Goal: Information Seeking & Learning: Check status

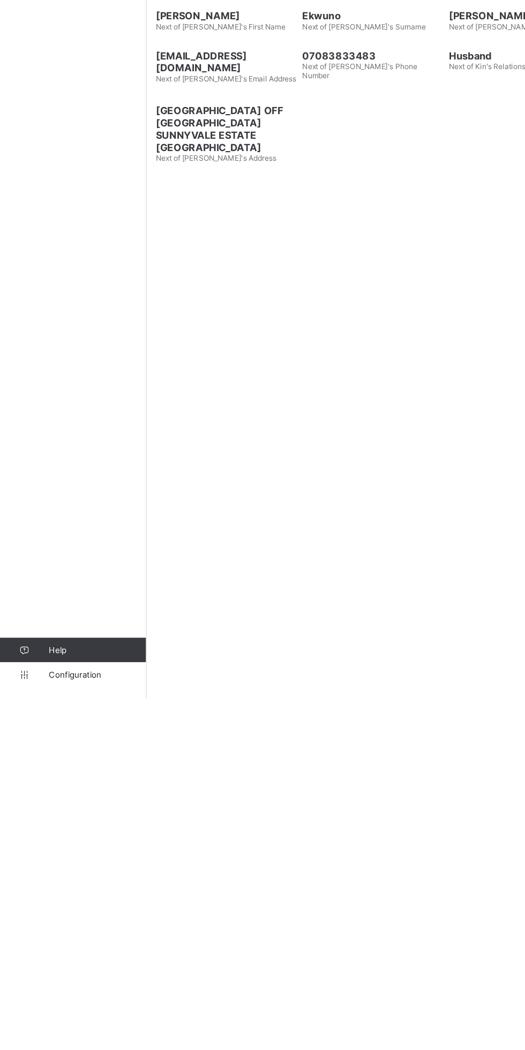
click at [65, 998] on link "Help" at bounding box center [64, 1006] width 128 height 21
click at [64, 1027] on span "Configuration" at bounding box center [85, 1028] width 85 height 9
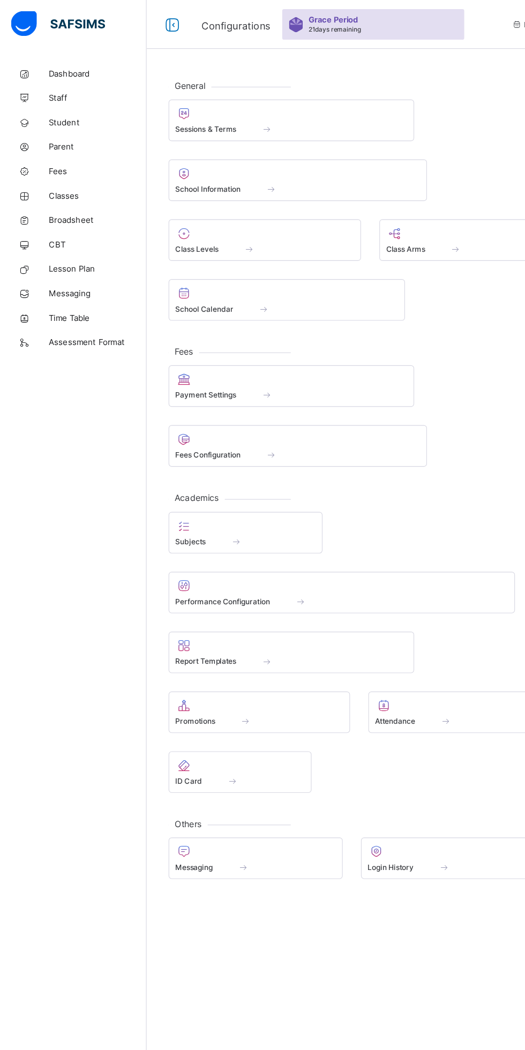
click at [195, 113] on span "Sessions & Terms" at bounding box center [181, 113] width 54 height 8
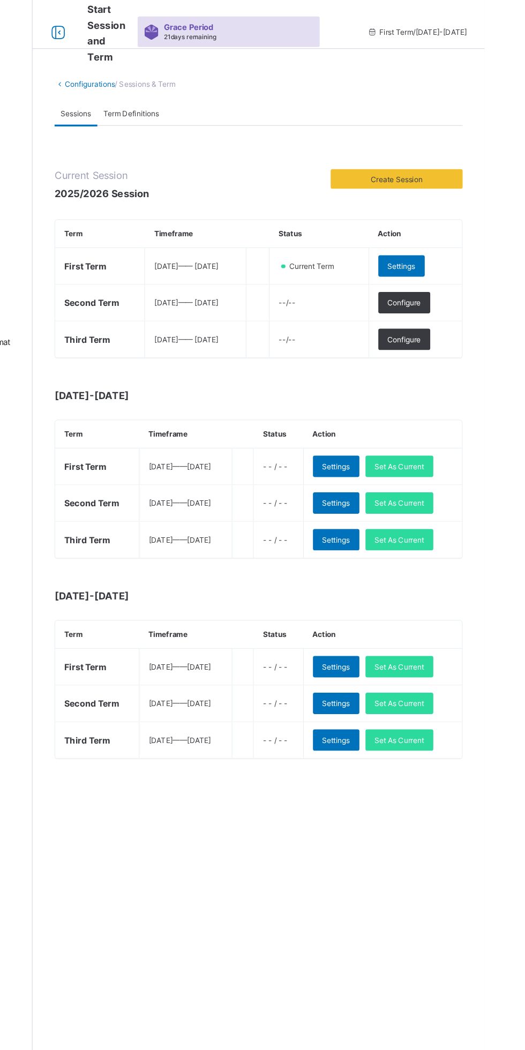
click at [476, 468] on div "Set As Current" at bounding box center [449, 473] width 59 height 19
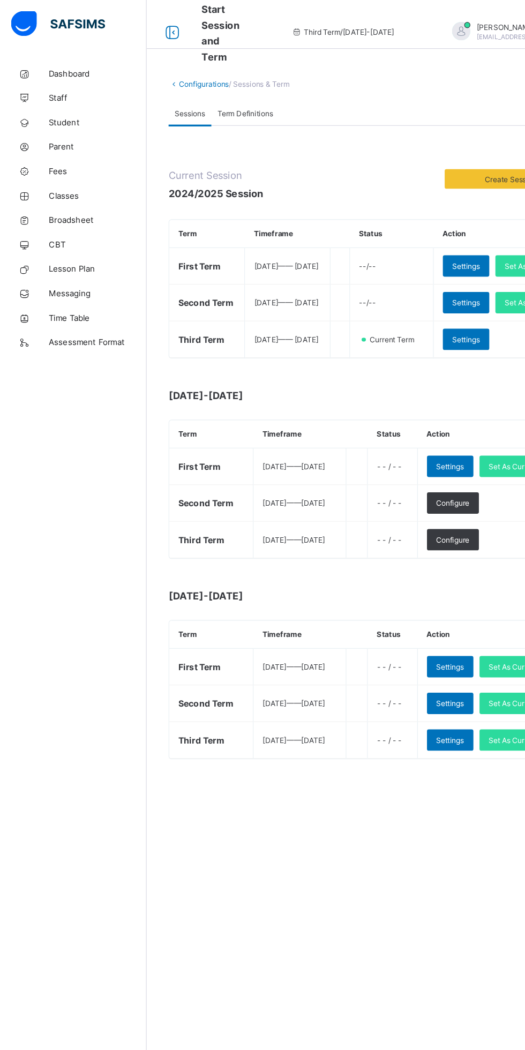
click at [54, 171] on span "Classes" at bounding box center [86, 171] width 86 height 9
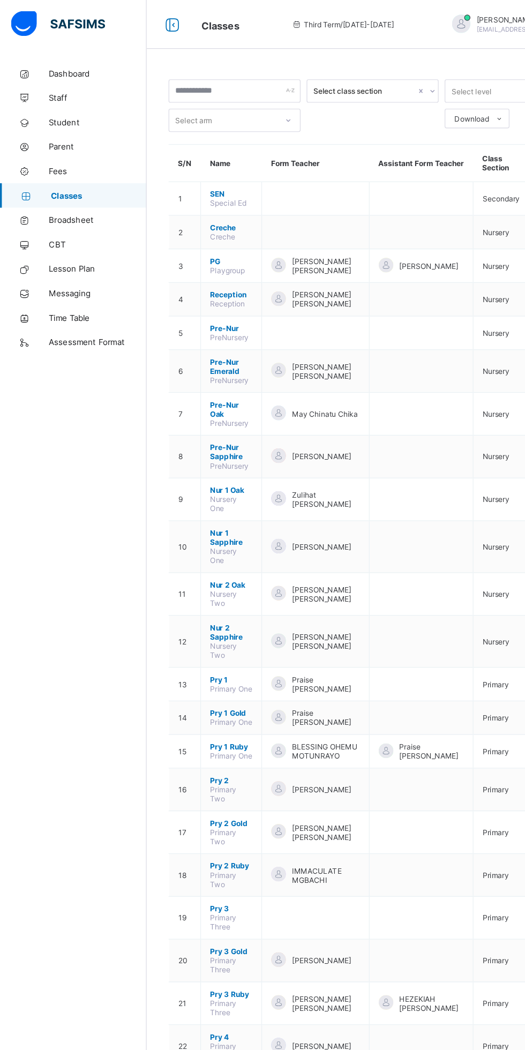
click at [54, 193] on span "Broadsheet" at bounding box center [86, 193] width 86 height 9
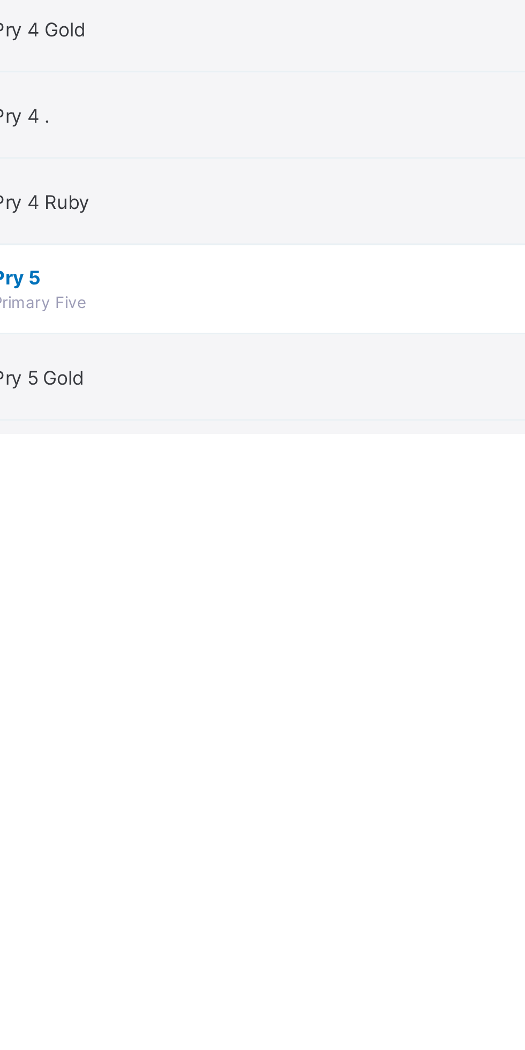
scroll to position [214, 0]
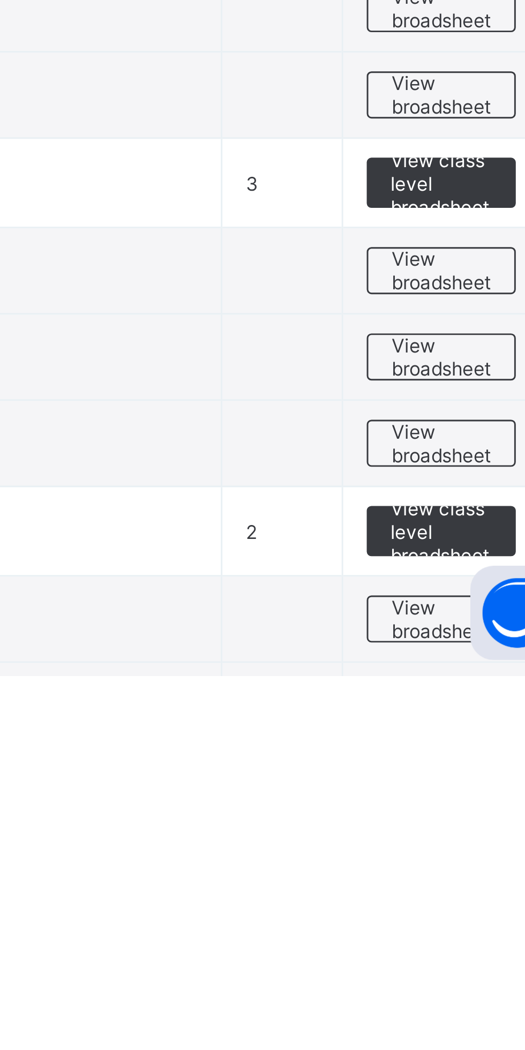
click at [463, 1028] on span "View broadsheet" at bounding box center [472, 1030] width 34 height 16
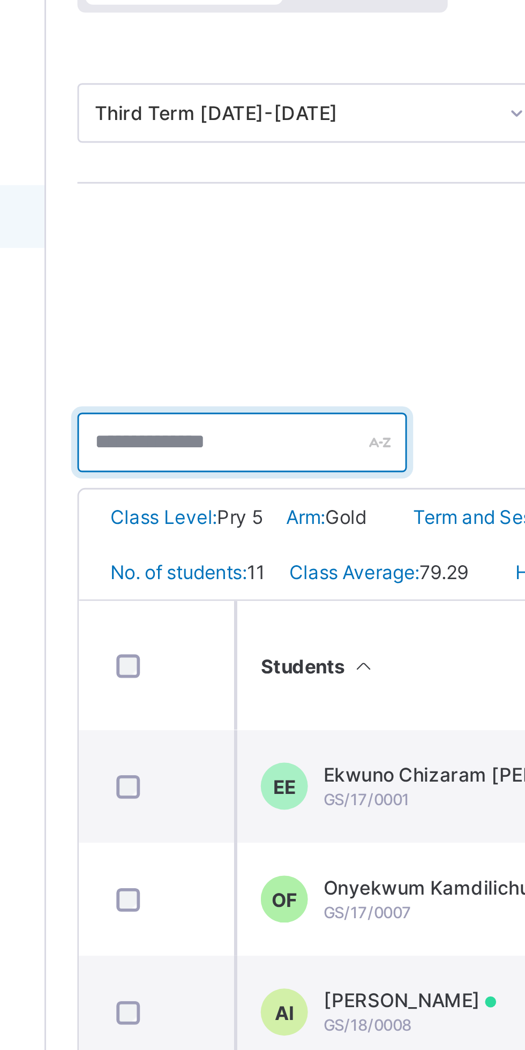
click at [177, 273] on input "text" at bounding box center [195, 270] width 112 height 20
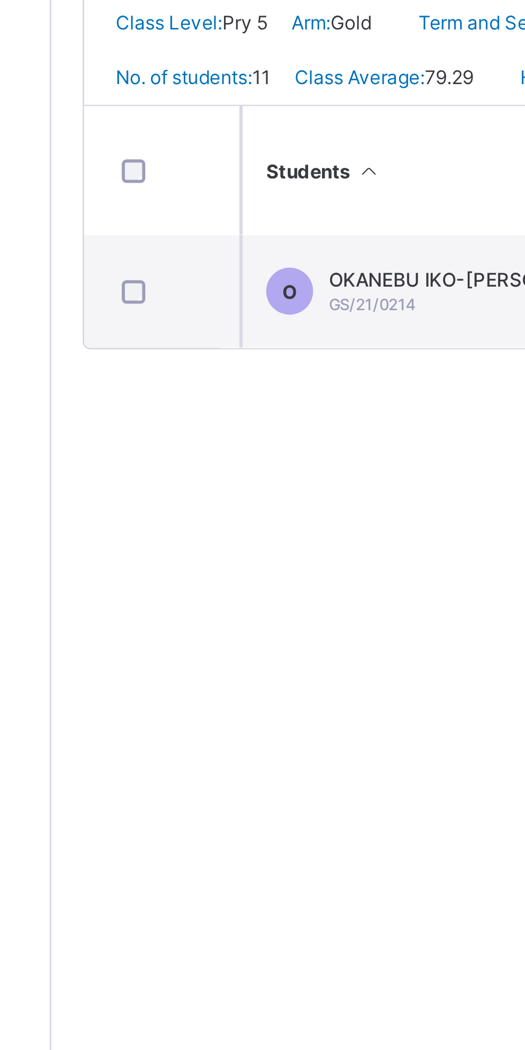
type input "***"
click at [245, 395] on div "OKANEBU IKO-OJO JASIEL GS/21/0214" at bounding box center [276, 387] width 106 height 16
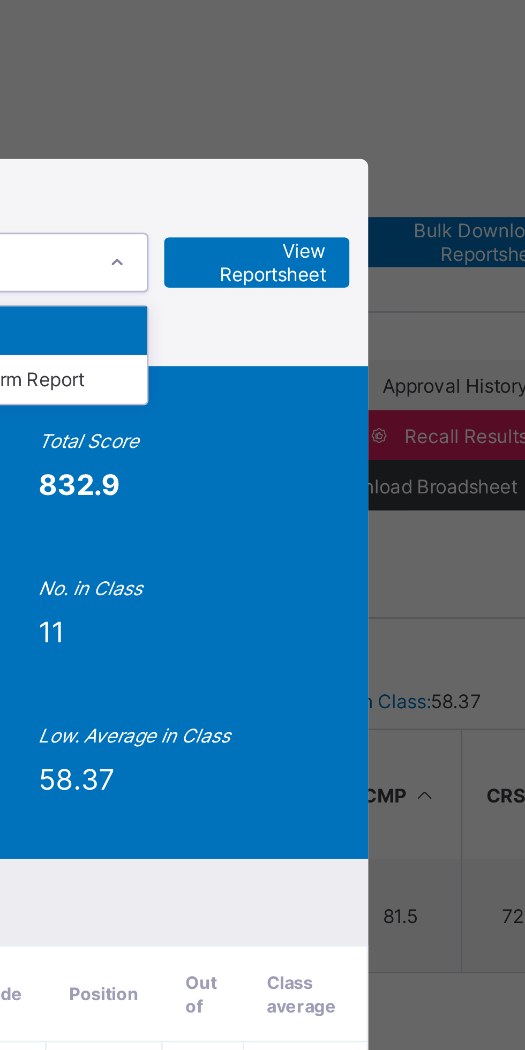
click at [361, 196] on div "End of Term Report" at bounding box center [328, 204] width 85 height 17
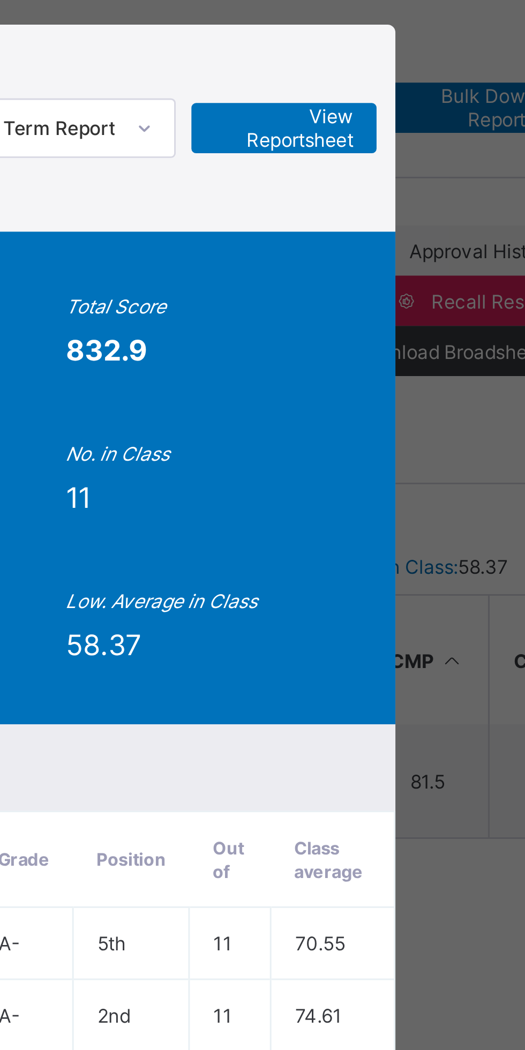
click at [432, 156] on span "View Reportsheet" at bounding box center [408, 164] width 47 height 16
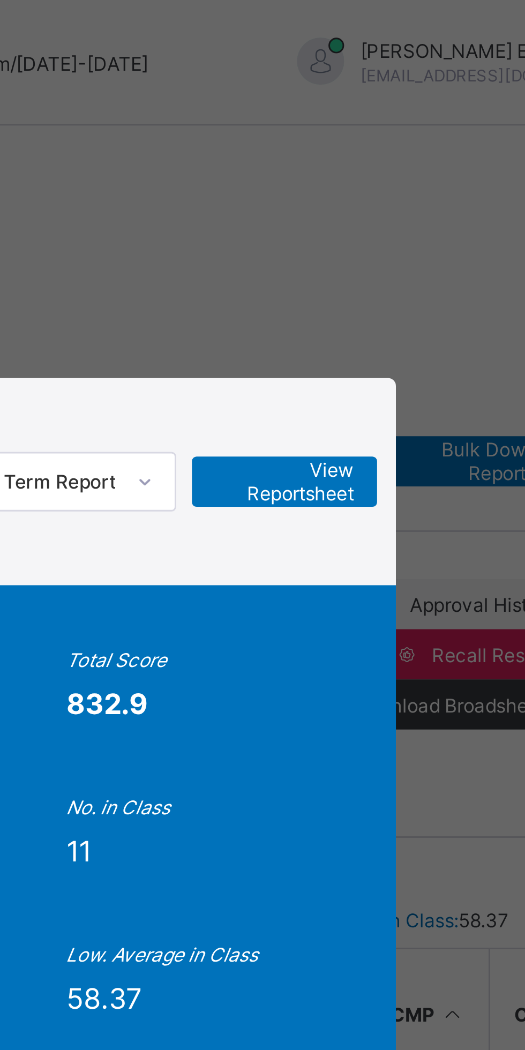
click at [432, 157] on span "View Reportsheet" at bounding box center [408, 164] width 47 height 16
